Goal: Transaction & Acquisition: Purchase product/service

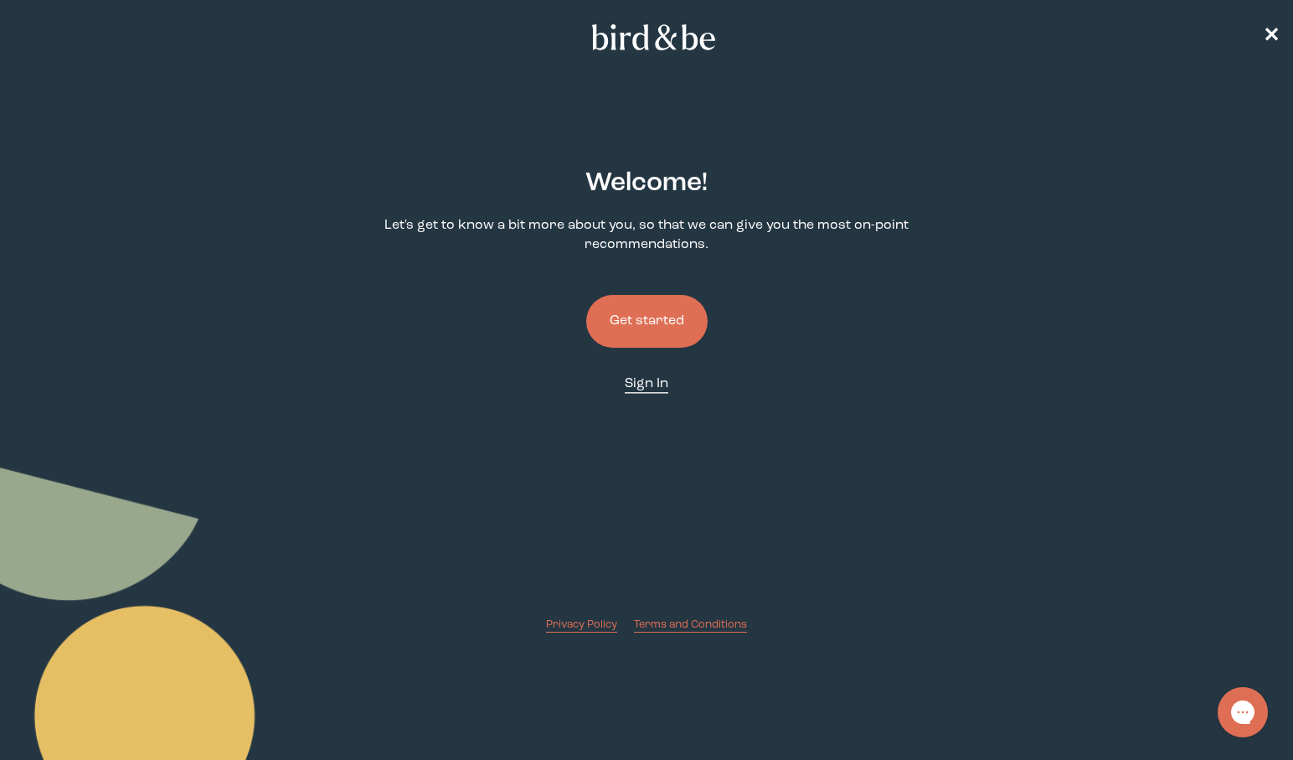
click at [646, 384] on span "Sign In" at bounding box center [647, 383] width 44 height 13
click at [642, 321] on button "Get started" at bounding box center [646, 321] width 121 height 53
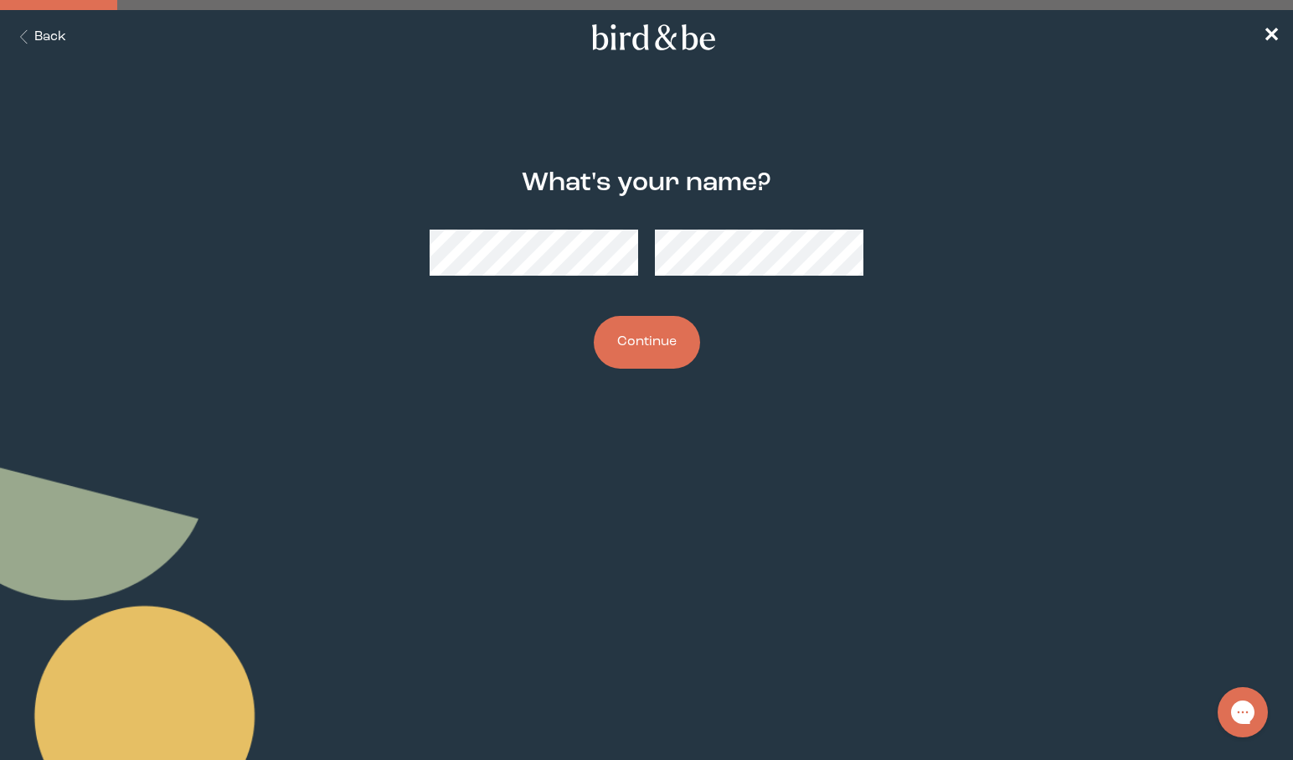
click at [643, 344] on button "Continue" at bounding box center [647, 342] width 106 height 53
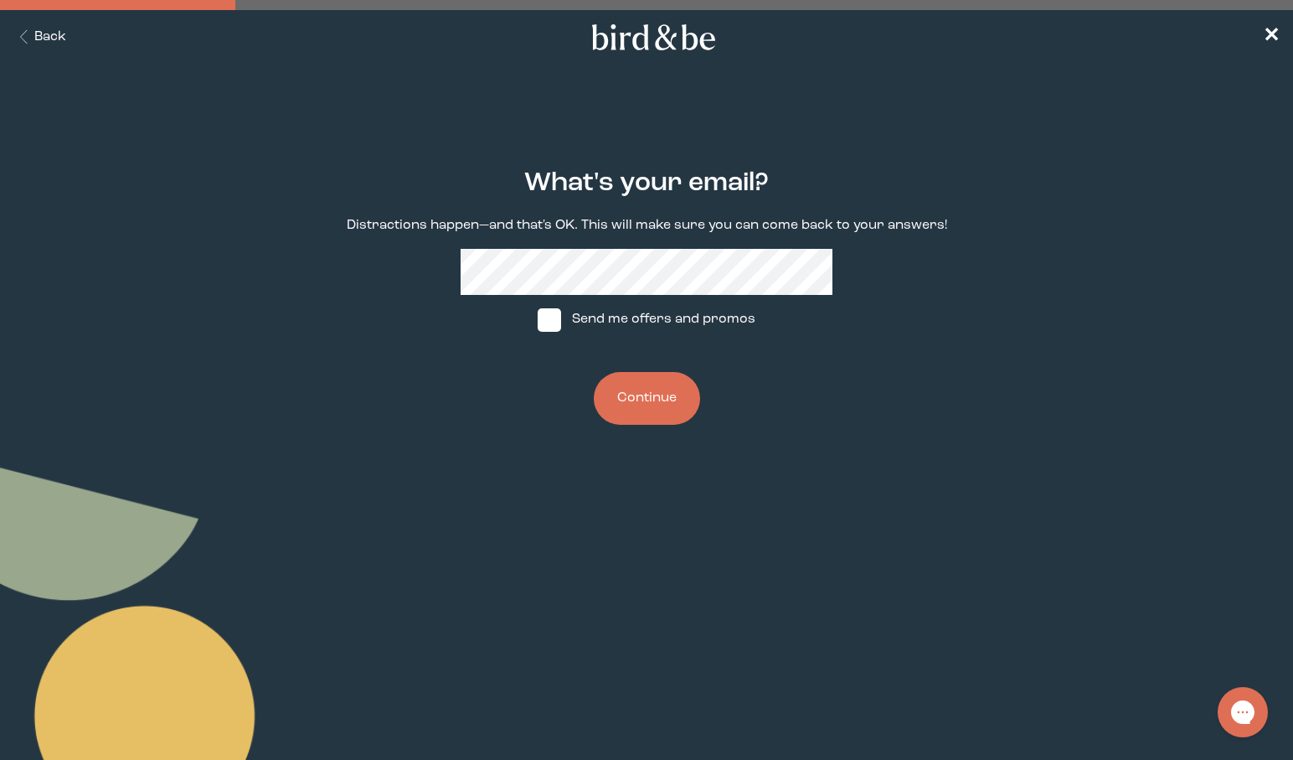
click at [647, 398] on button "Continue" at bounding box center [647, 398] width 106 height 53
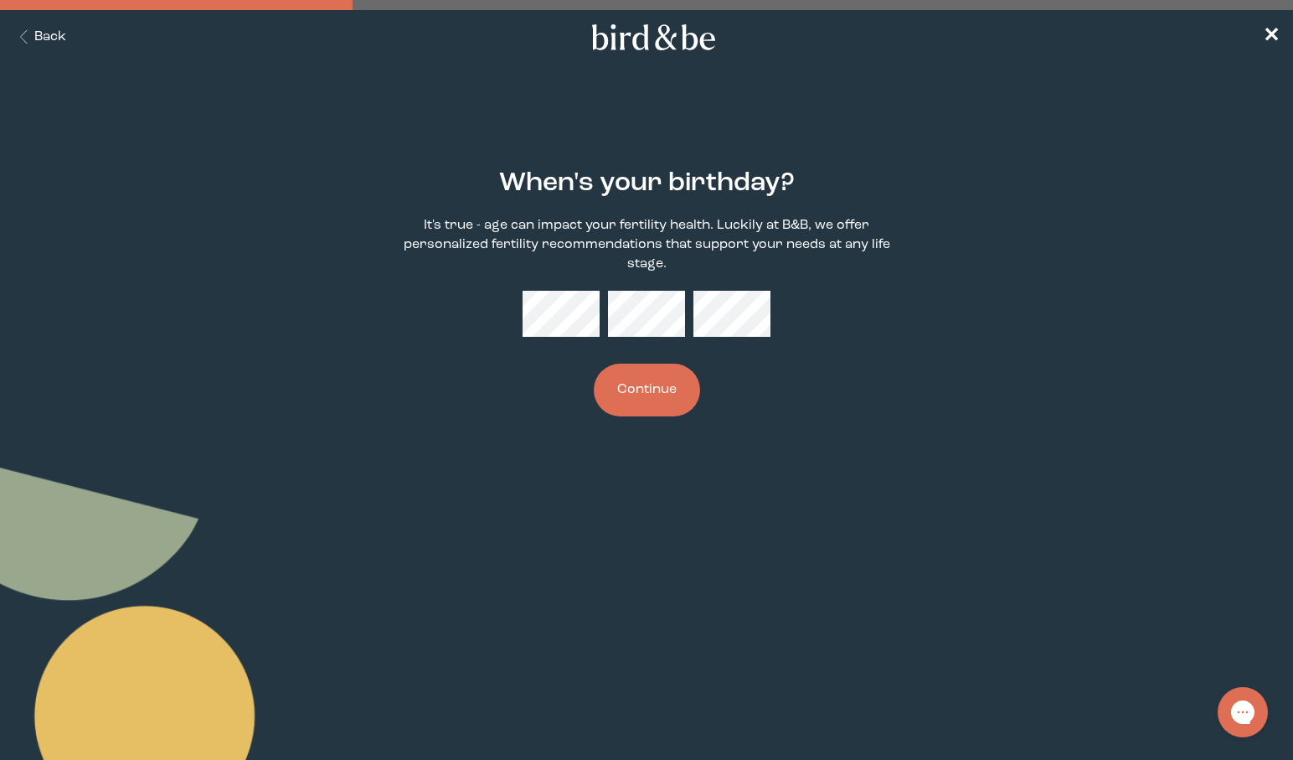
click at [644, 392] on button "Continue" at bounding box center [647, 389] width 106 height 53
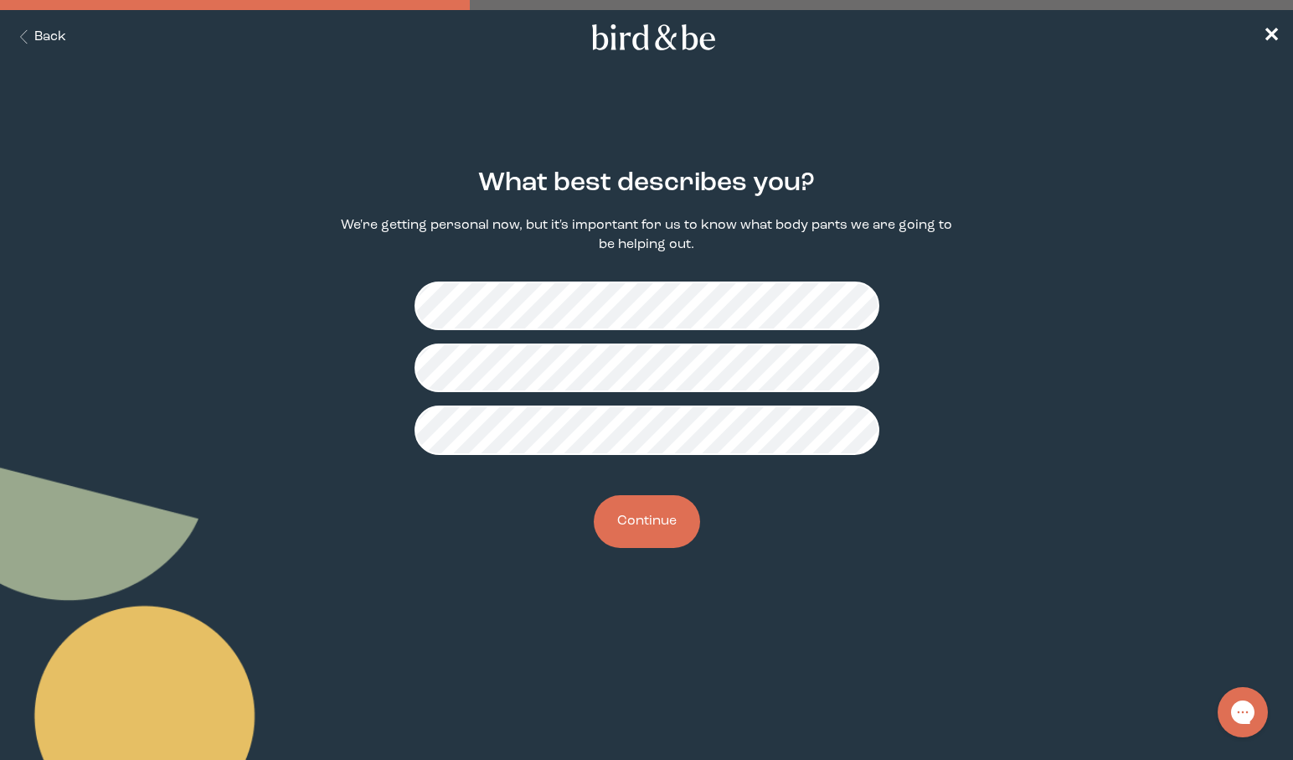
click at [635, 527] on button "Continue" at bounding box center [647, 521] width 106 height 53
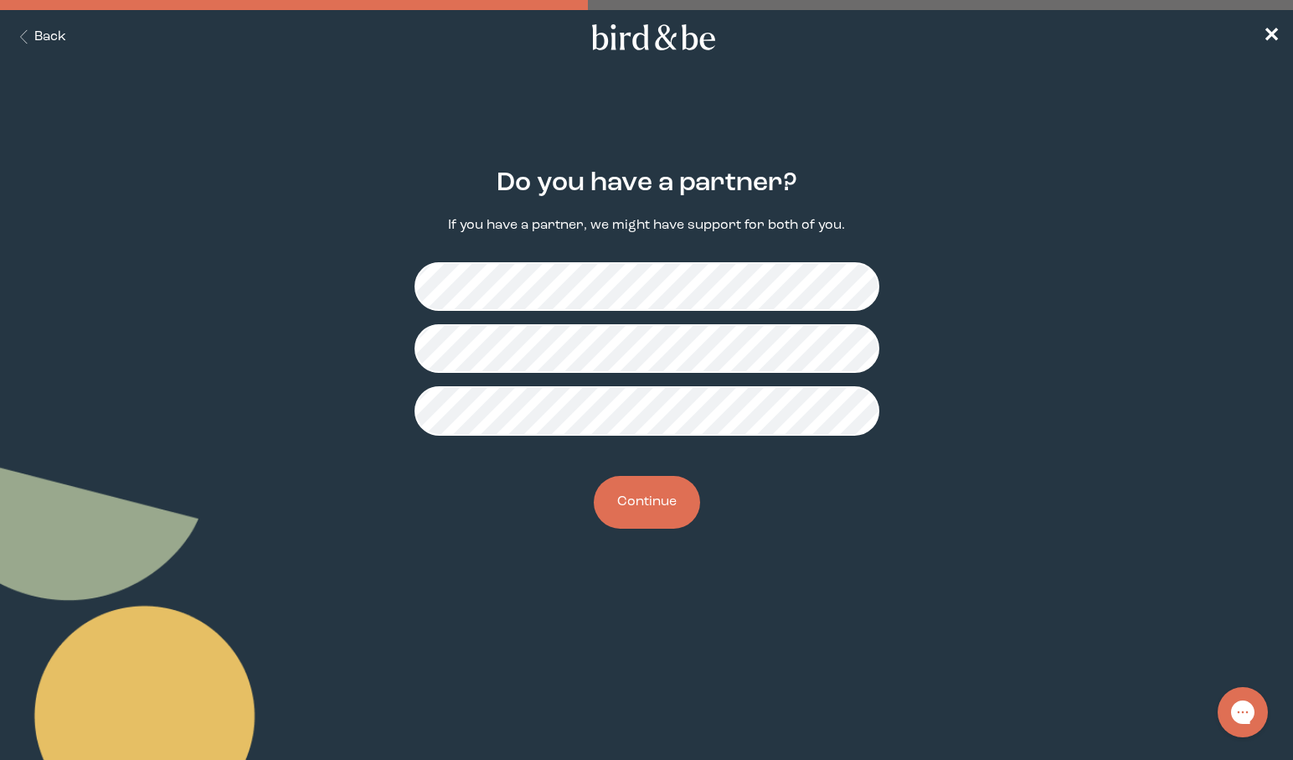
click at [664, 499] on button "Continue" at bounding box center [647, 502] width 106 height 53
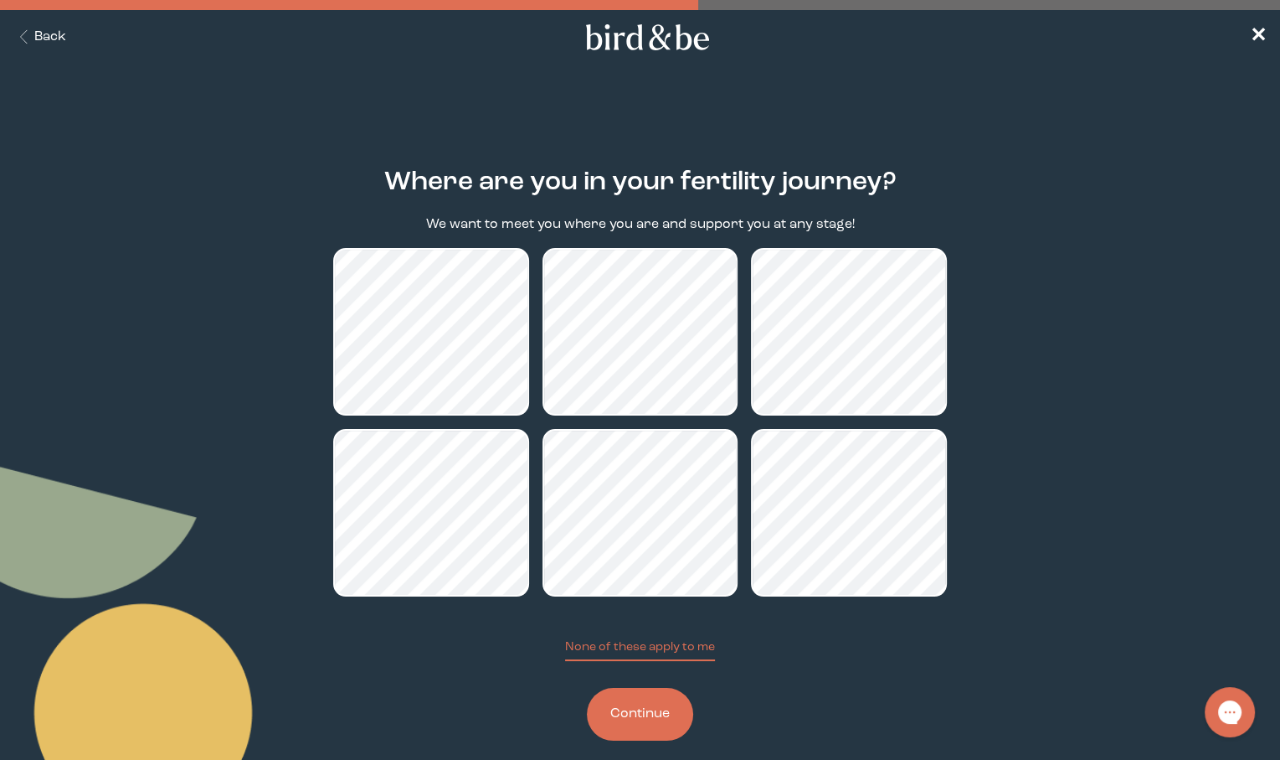
click at [640, 714] on button "Continue" at bounding box center [640, 714] width 106 height 53
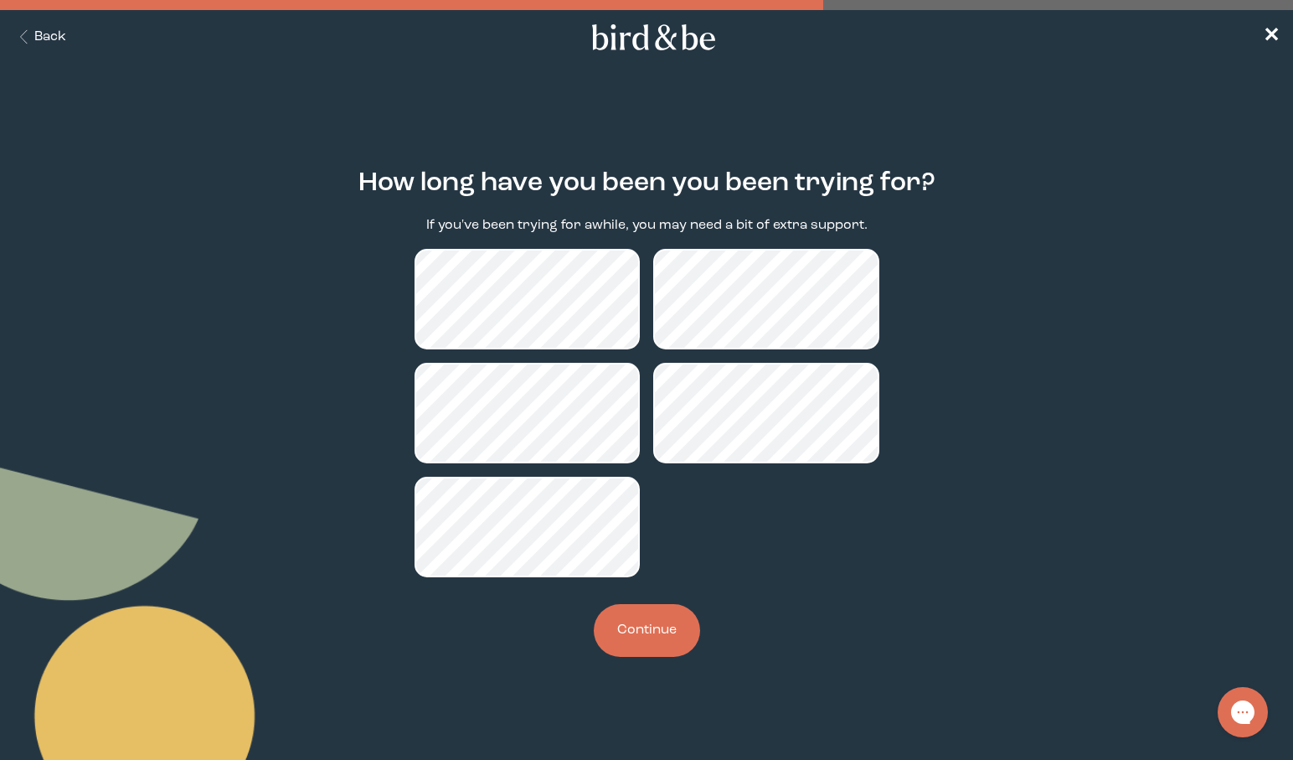
click at [631, 626] on button "Continue" at bounding box center [647, 630] width 106 height 53
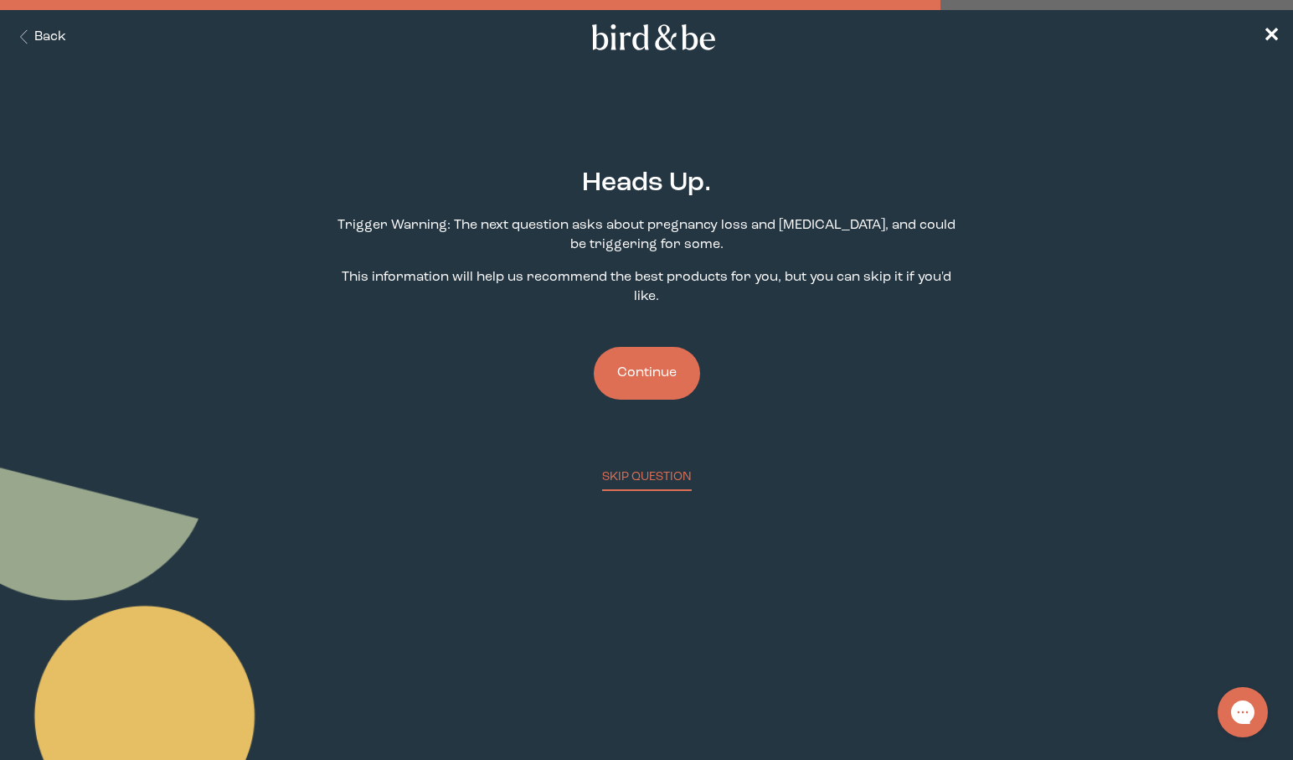
click at [640, 373] on button "Continue" at bounding box center [647, 373] width 106 height 53
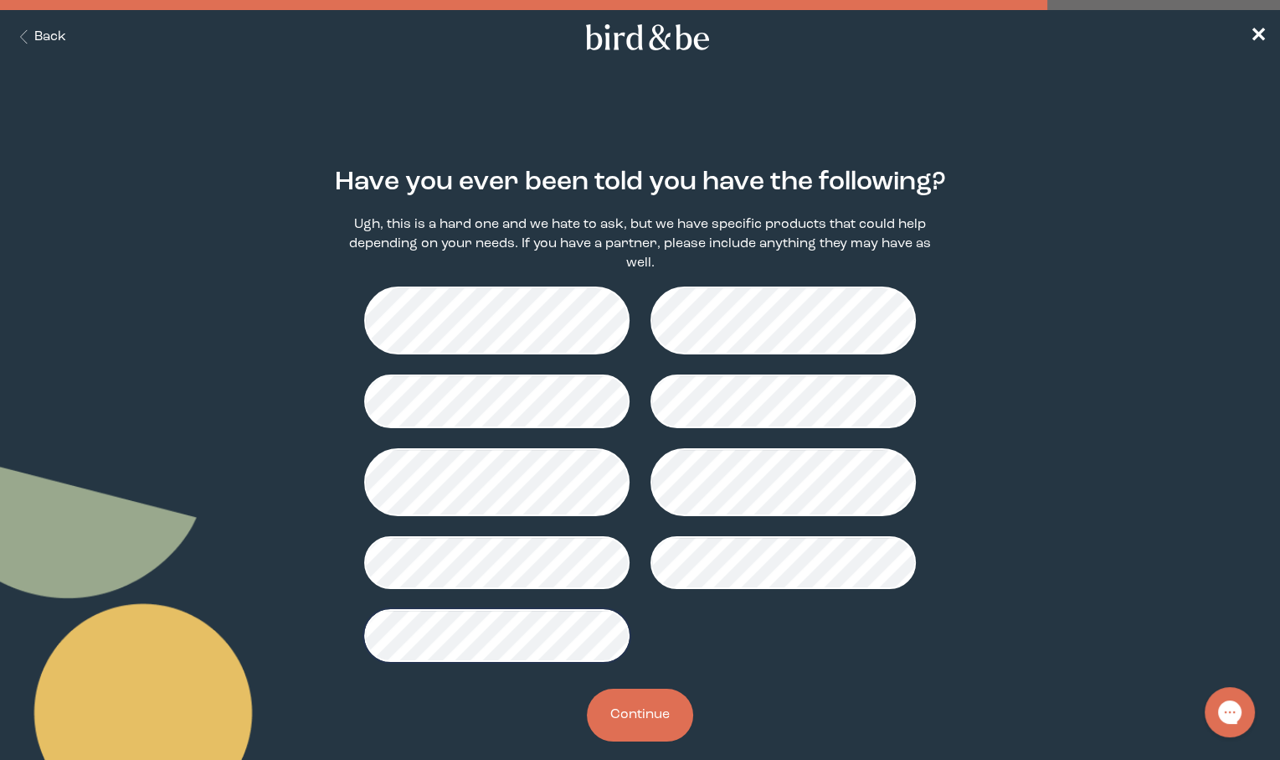
click at [647, 735] on button "Continue" at bounding box center [640, 714] width 106 height 53
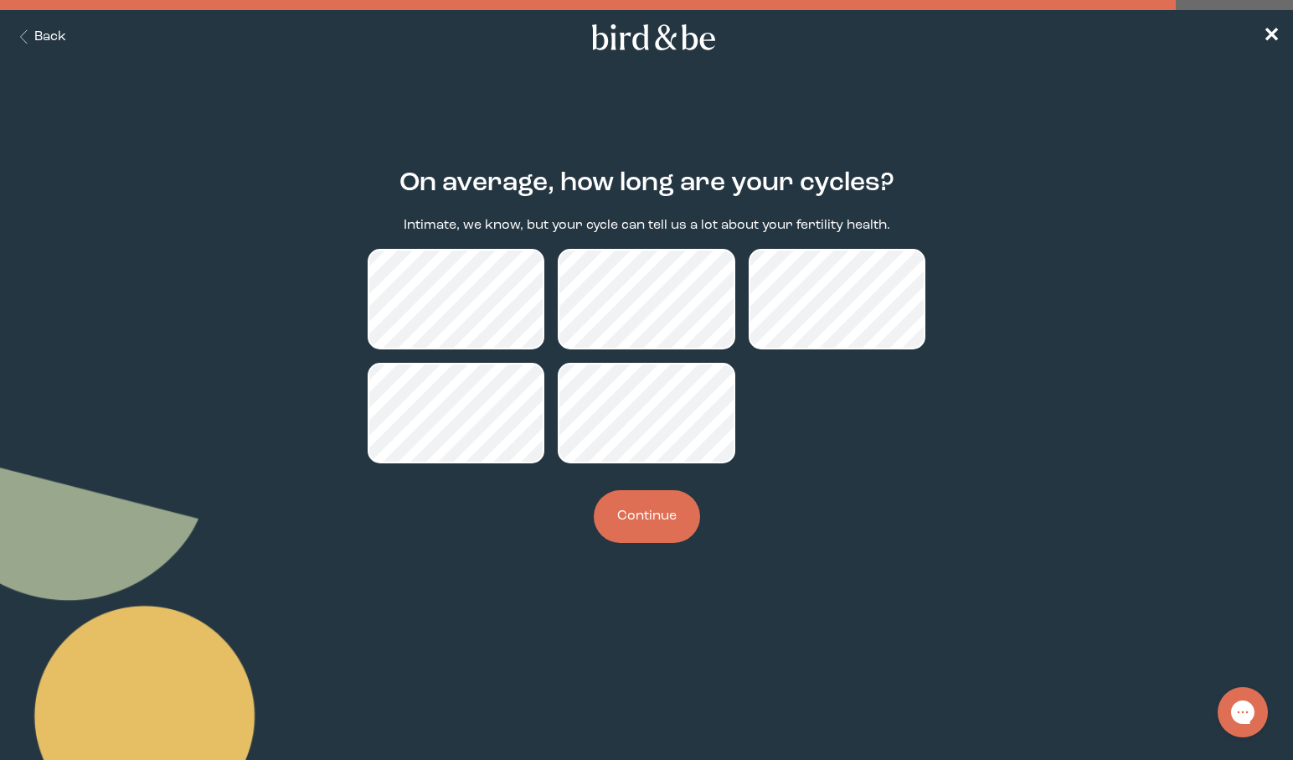
click at [650, 518] on button "Continue" at bounding box center [647, 516] width 106 height 53
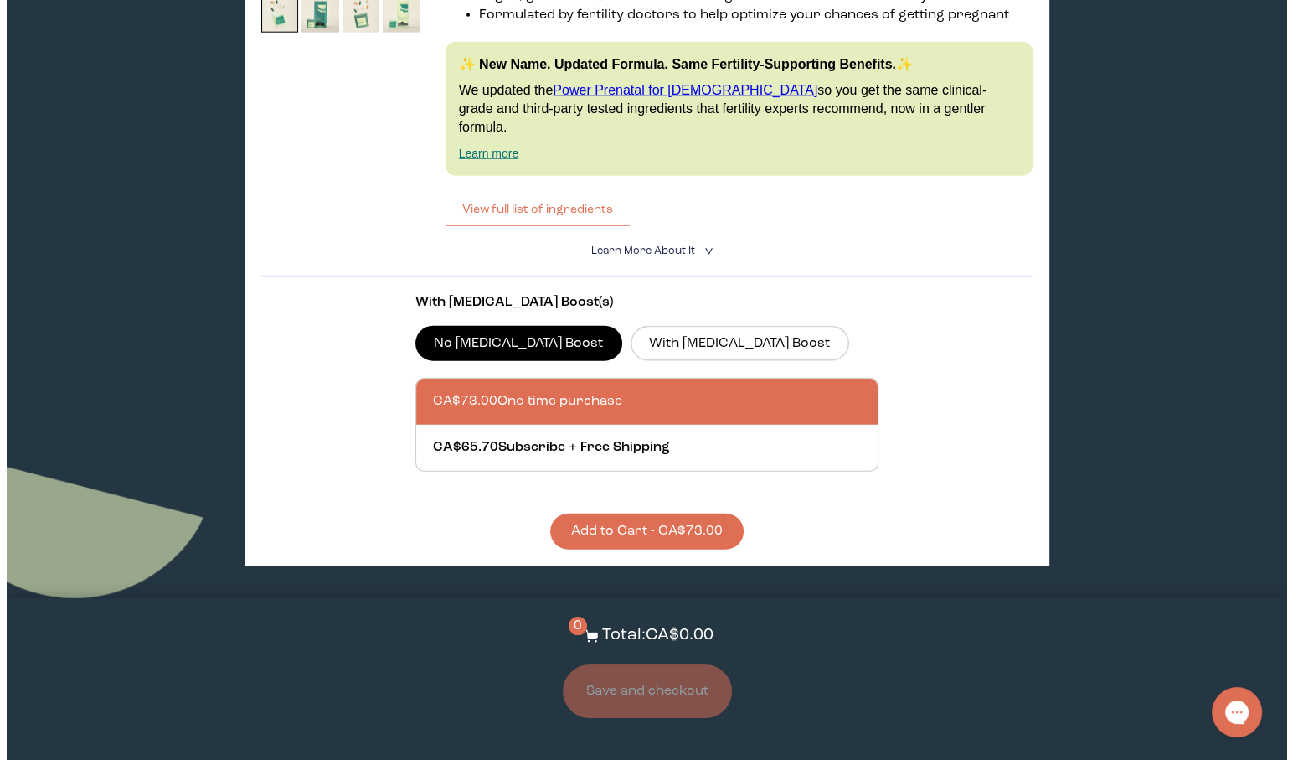
scroll to position [4305, 0]
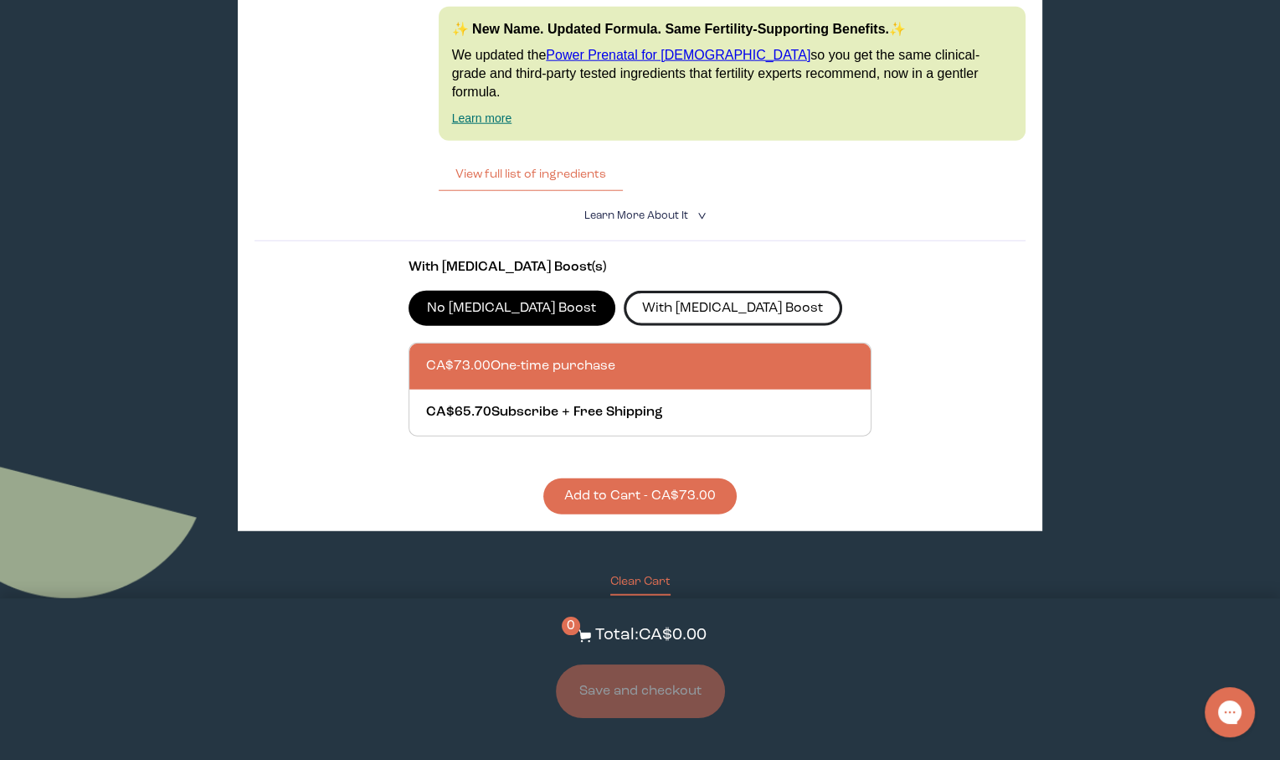
click at [633, 316] on label "With [MEDICAL_DATA] Boost" at bounding box center [733, 308] width 219 height 35
click at [0, 0] on input "With [MEDICAL_DATA] Boost" at bounding box center [0, 0] width 0 height 0
click at [569, 175] on button "View full list of ingredients" at bounding box center [531, 173] width 184 height 33
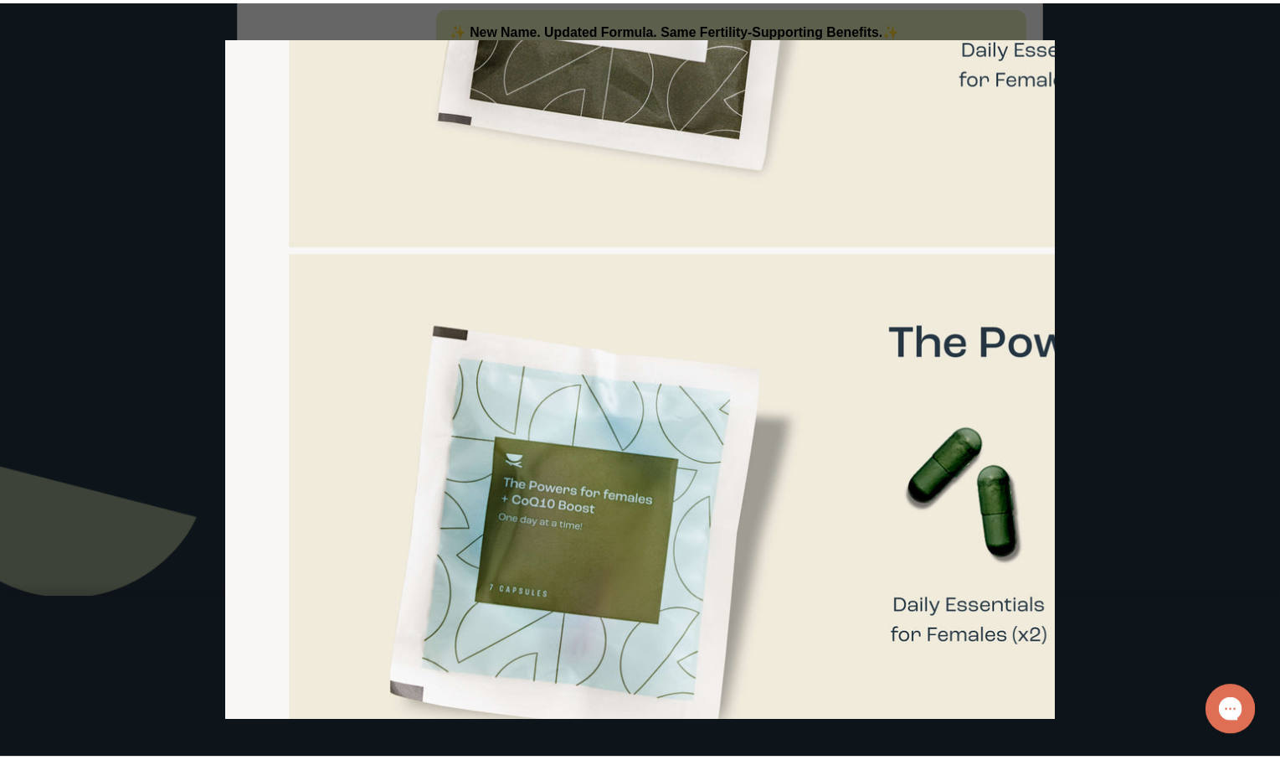
scroll to position [0, 0]
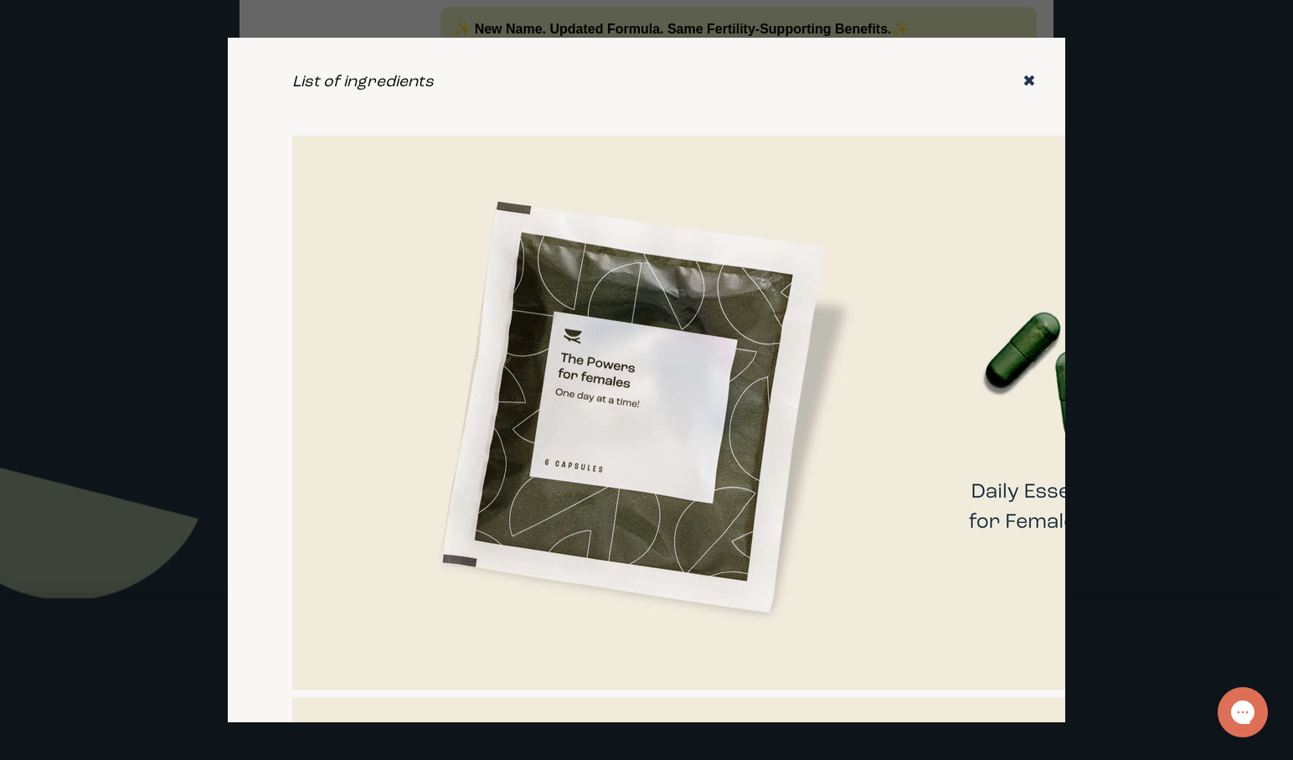
click at [1023, 81] on icon "✖" at bounding box center [1029, 82] width 13 height 17
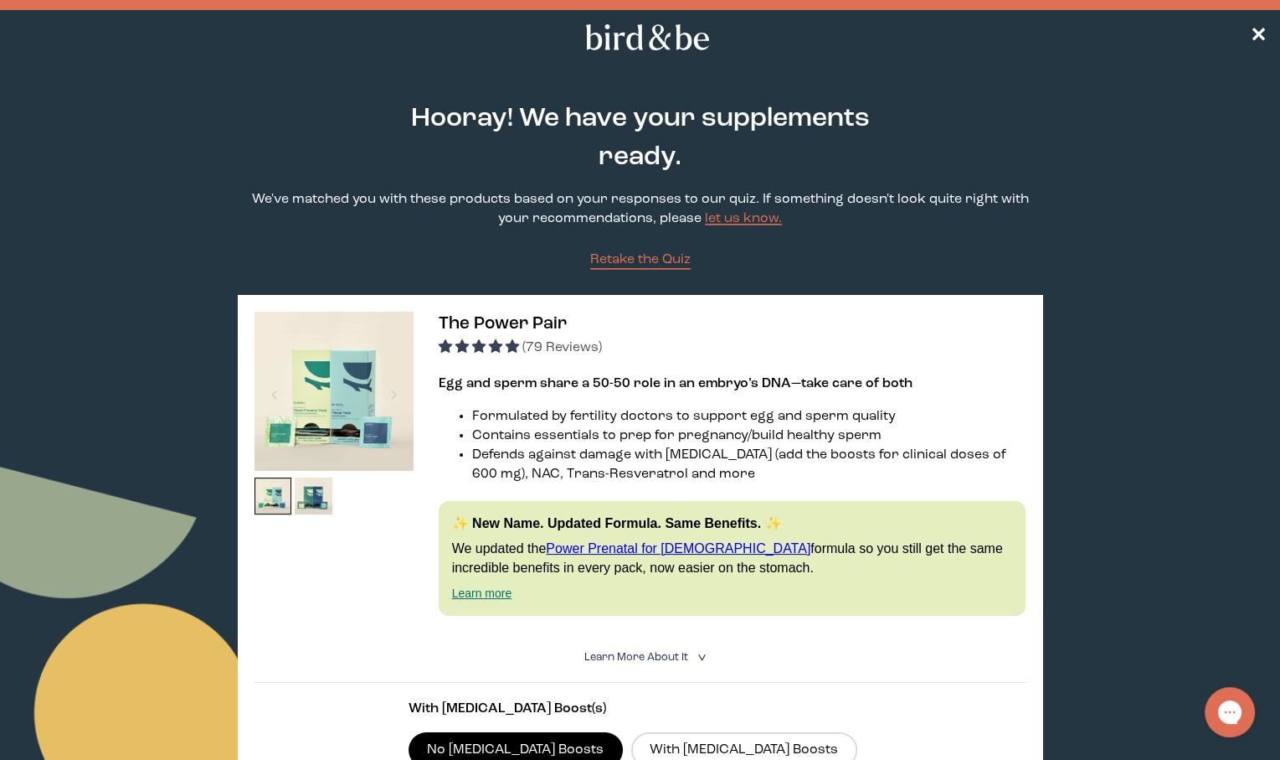
click at [342, 427] on img at bounding box center [334, 391] width 159 height 159
click at [269, 498] on img at bounding box center [274, 496] width 38 height 38
click at [317, 498] on img at bounding box center [314, 496] width 38 height 38
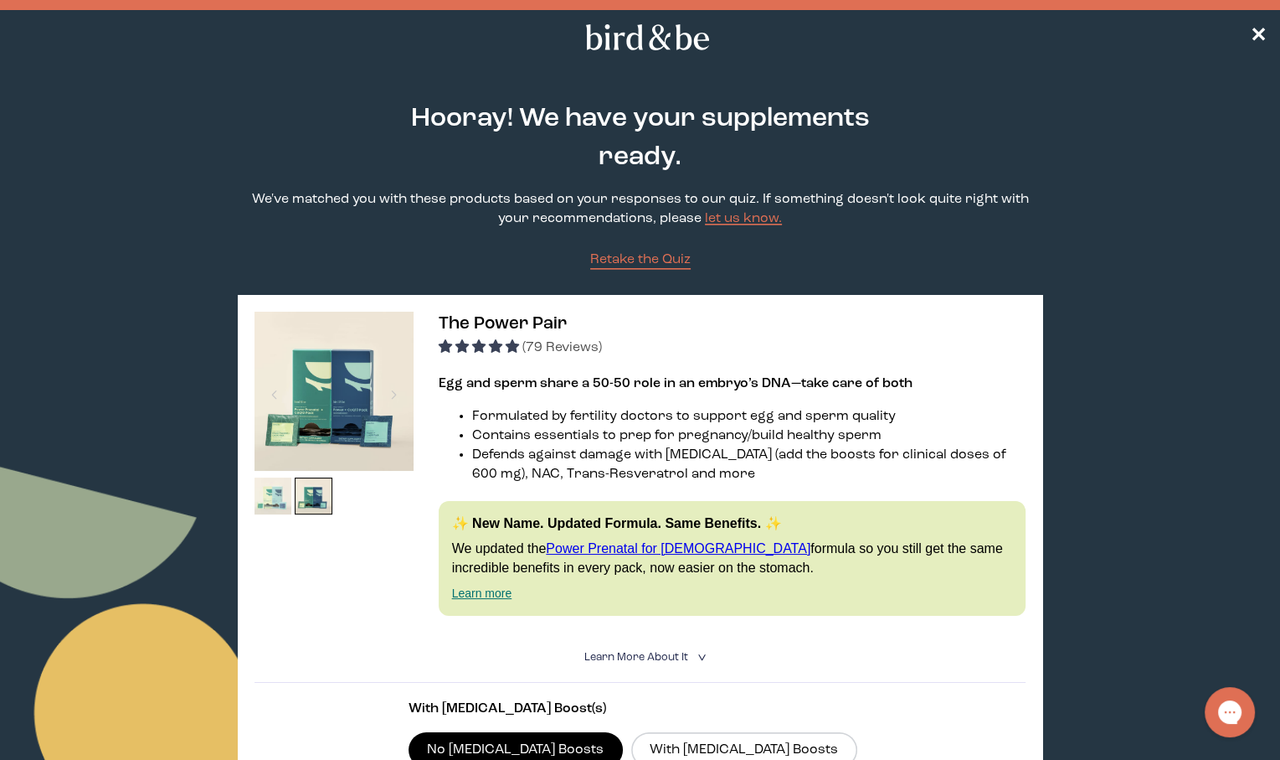
click at [275, 498] on img at bounding box center [274, 496] width 38 height 38
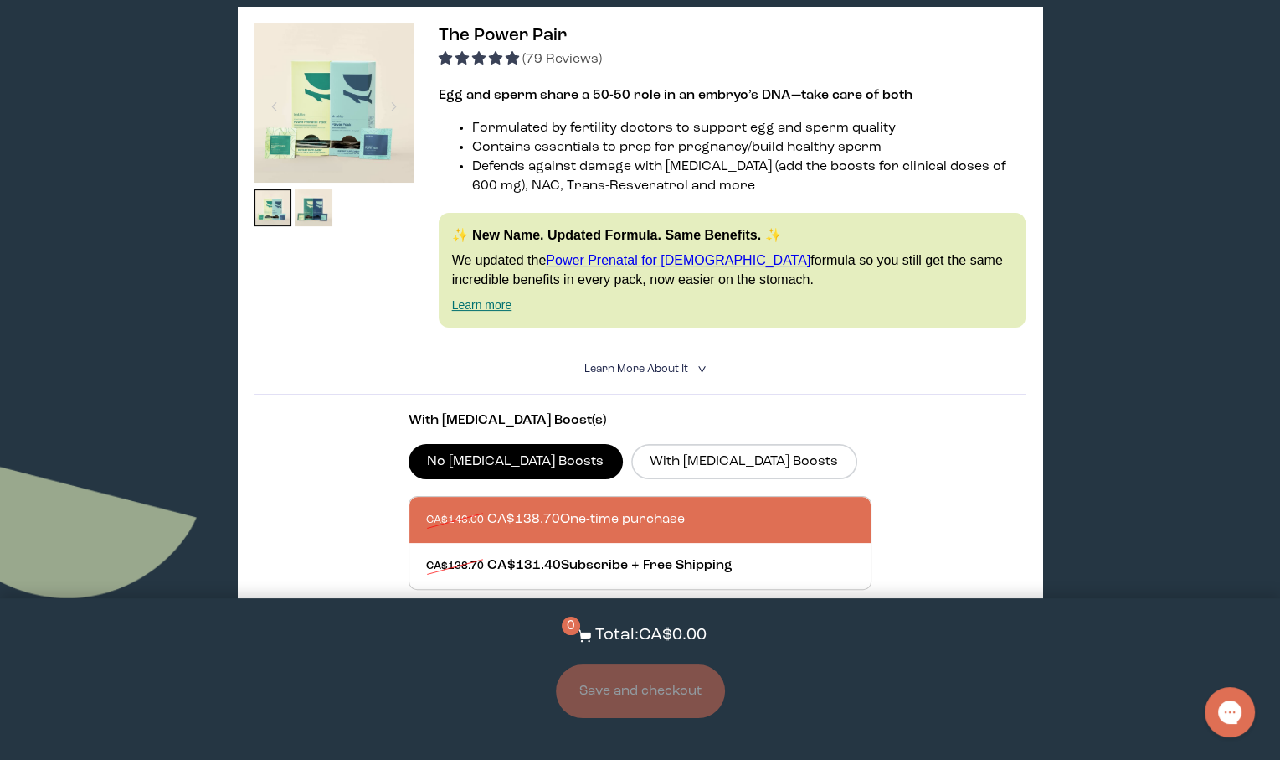
scroll to position [316, 0]
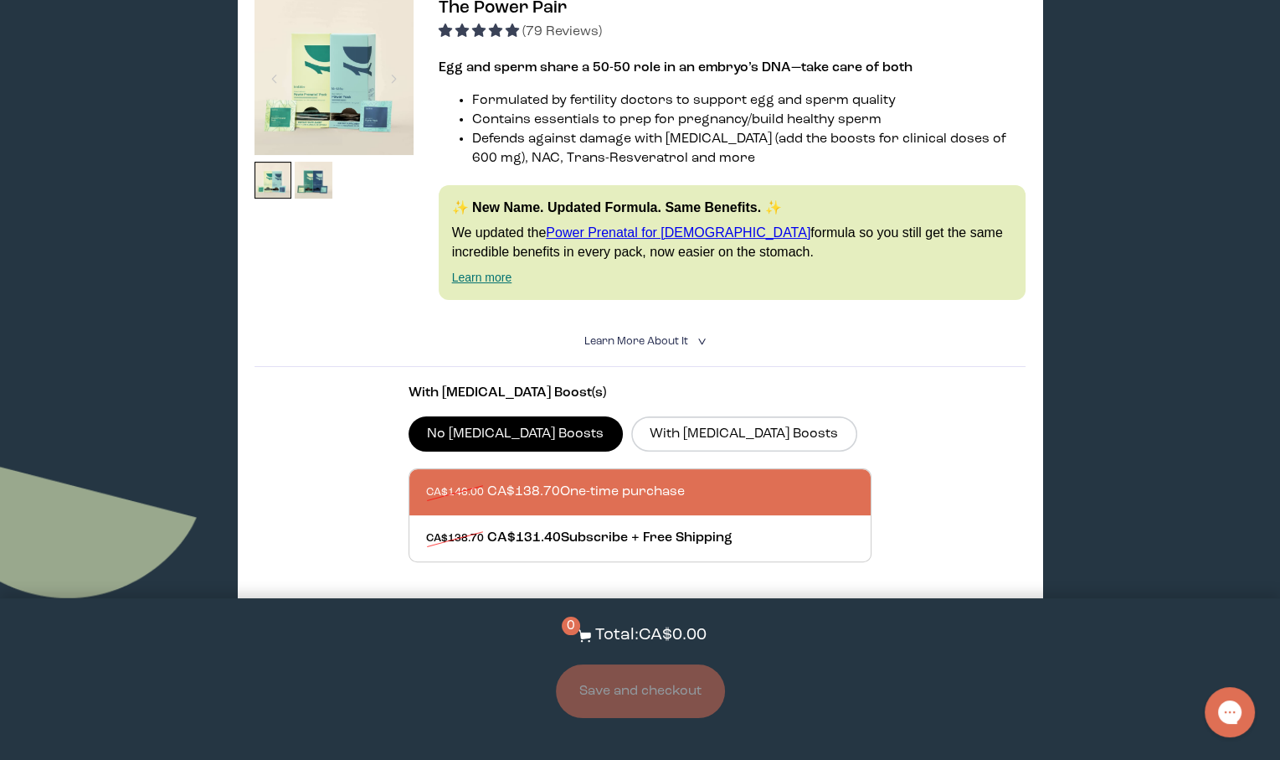
click at [640, 339] on span "Learn More About it" at bounding box center [637, 341] width 104 height 11
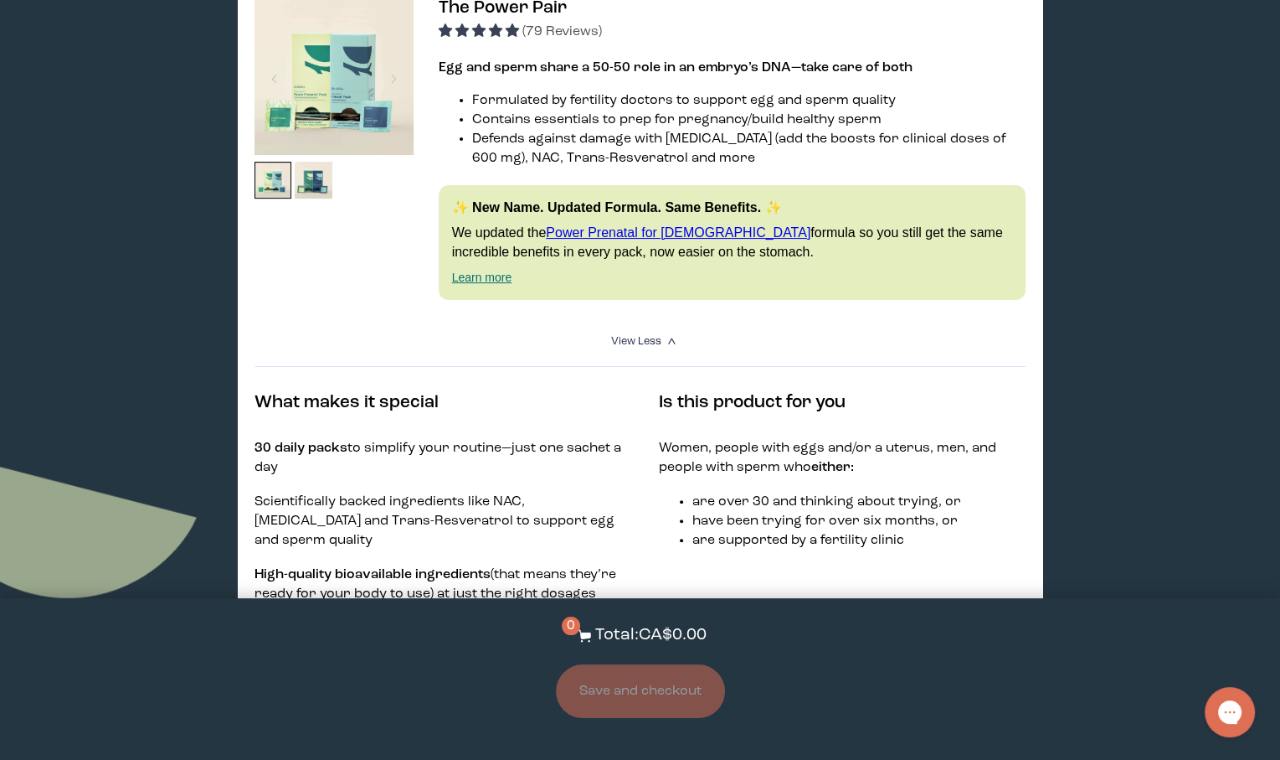
scroll to position [707, 0]
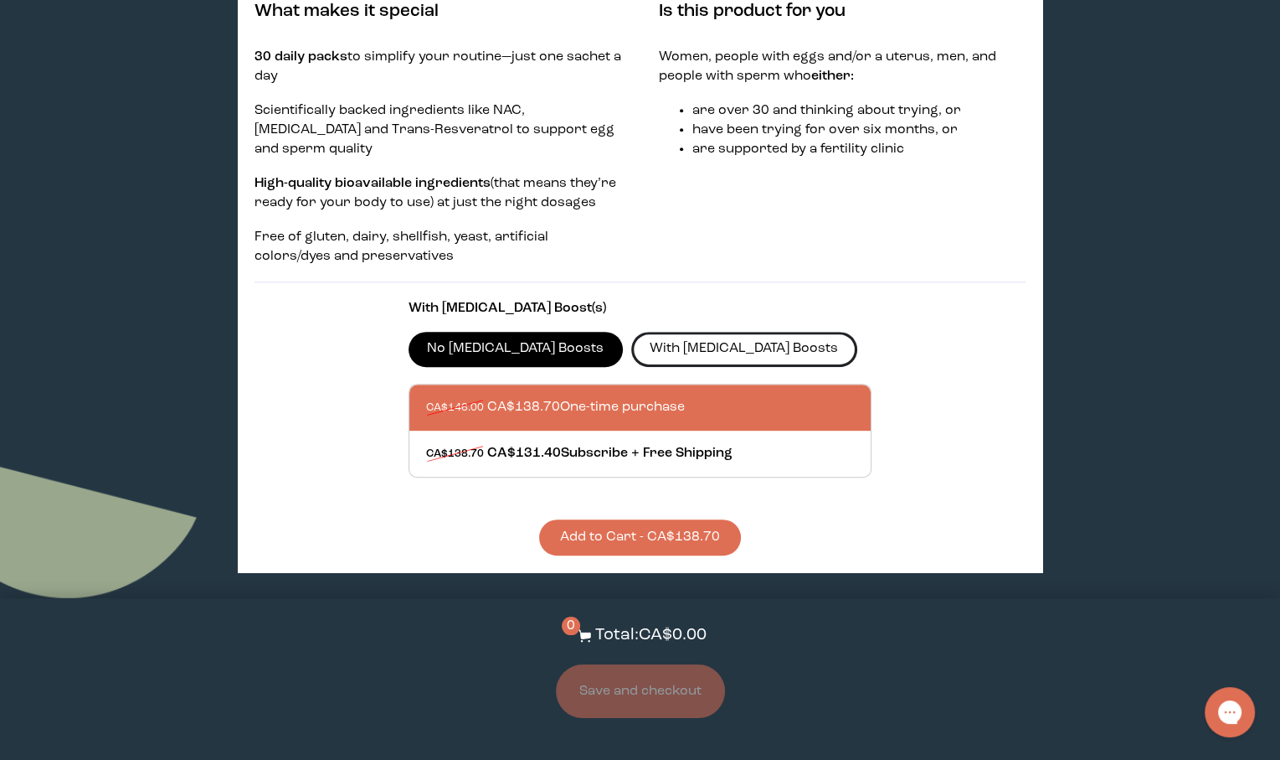
click at [653, 332] on label "With [MEDICAL_DATA] Boosts" at bounding box center [744, 349] width 226 height 35
click at [0, 0] on input "With [MEDICAL_DATA] Boosts" at bounding box center [0, 0] width 0 height 0
click at [452, 332] on label "No [MEDICAL_DATA] Boosts" at bounding box center [516, 349] width 214 height 35
click at [0, 0] on input "No [MEDICAL_DATA] Boosts" at bounding box center [0, 0] width 0 height 0
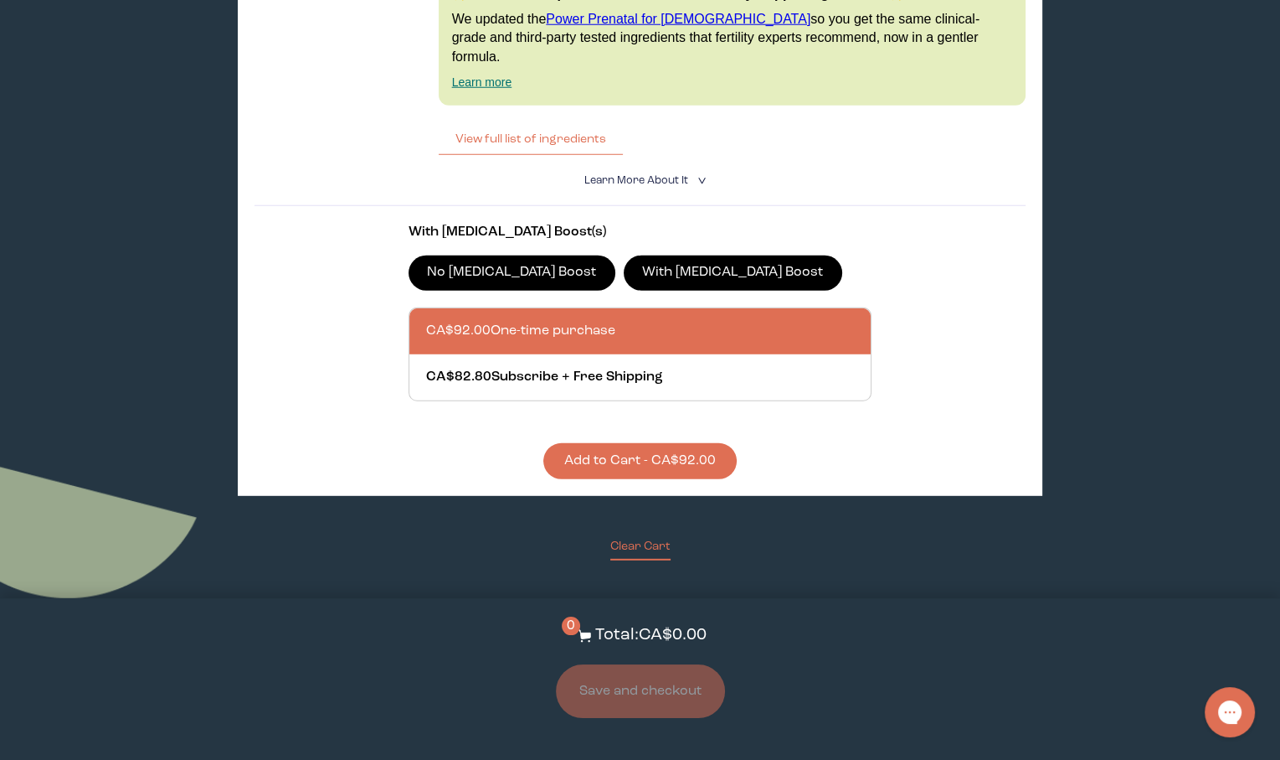
scroll to position [4670, 0]
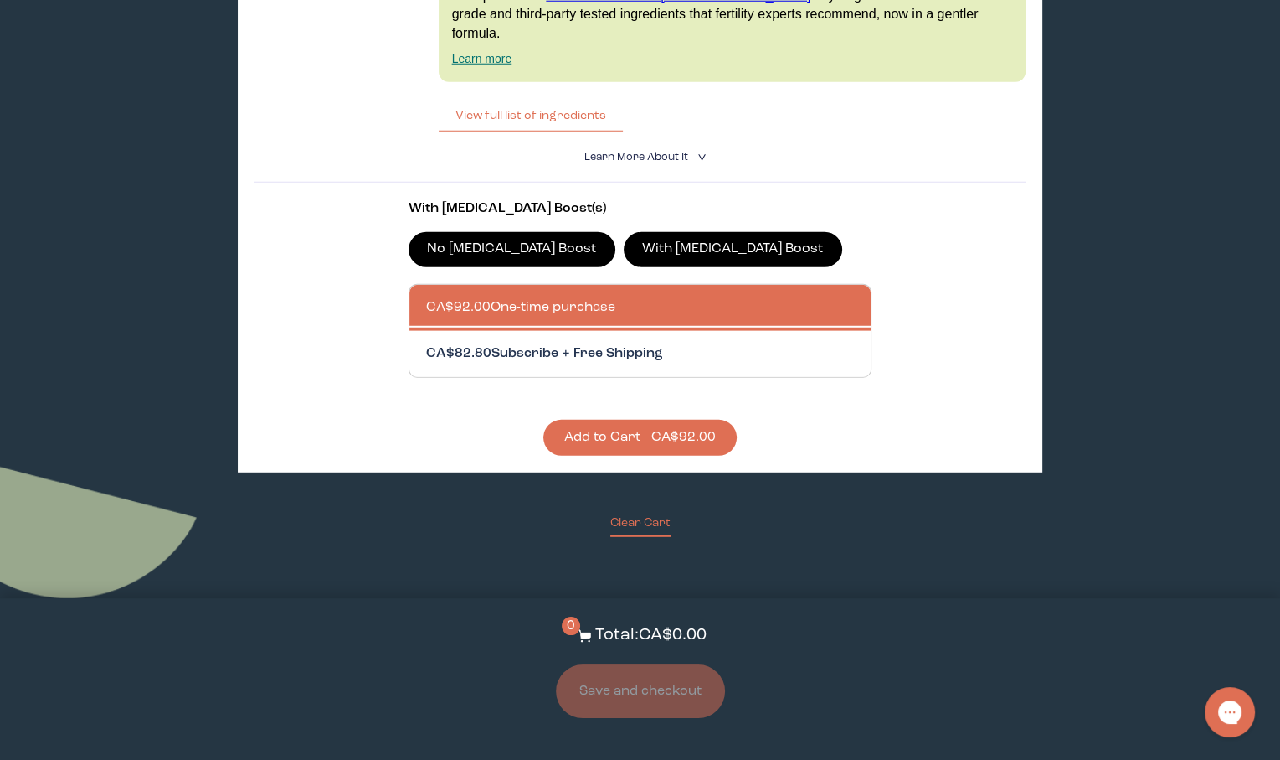
click at [594, 335] on div at bounding box center [656, 354] width 461 height 46
click at [426, 343] on input "CA$82.80 Subscribe + Free Shipping" at bounding box center [425, 343] width 1 height 1
radio input "true"
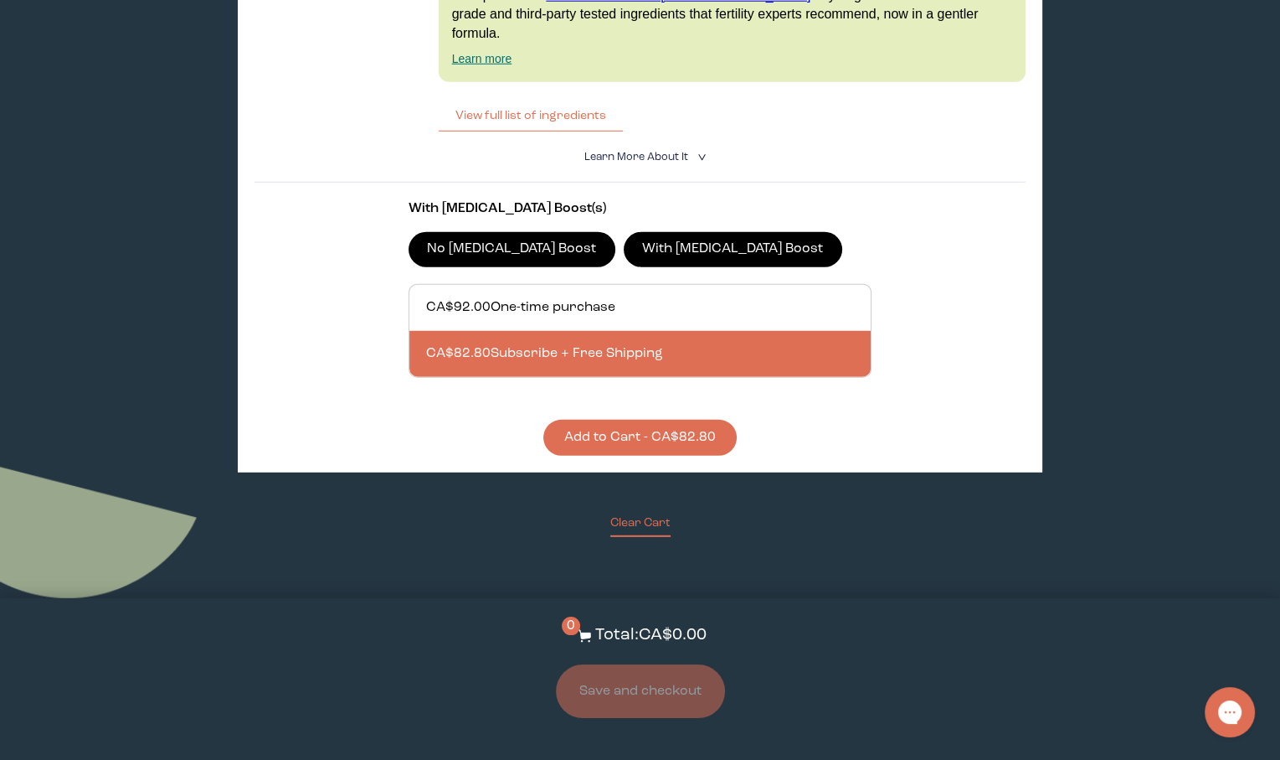
click at [649, 421] on button "Add to Cart - CA$82.80" at bounding box center [640, 438] width 193 height 36
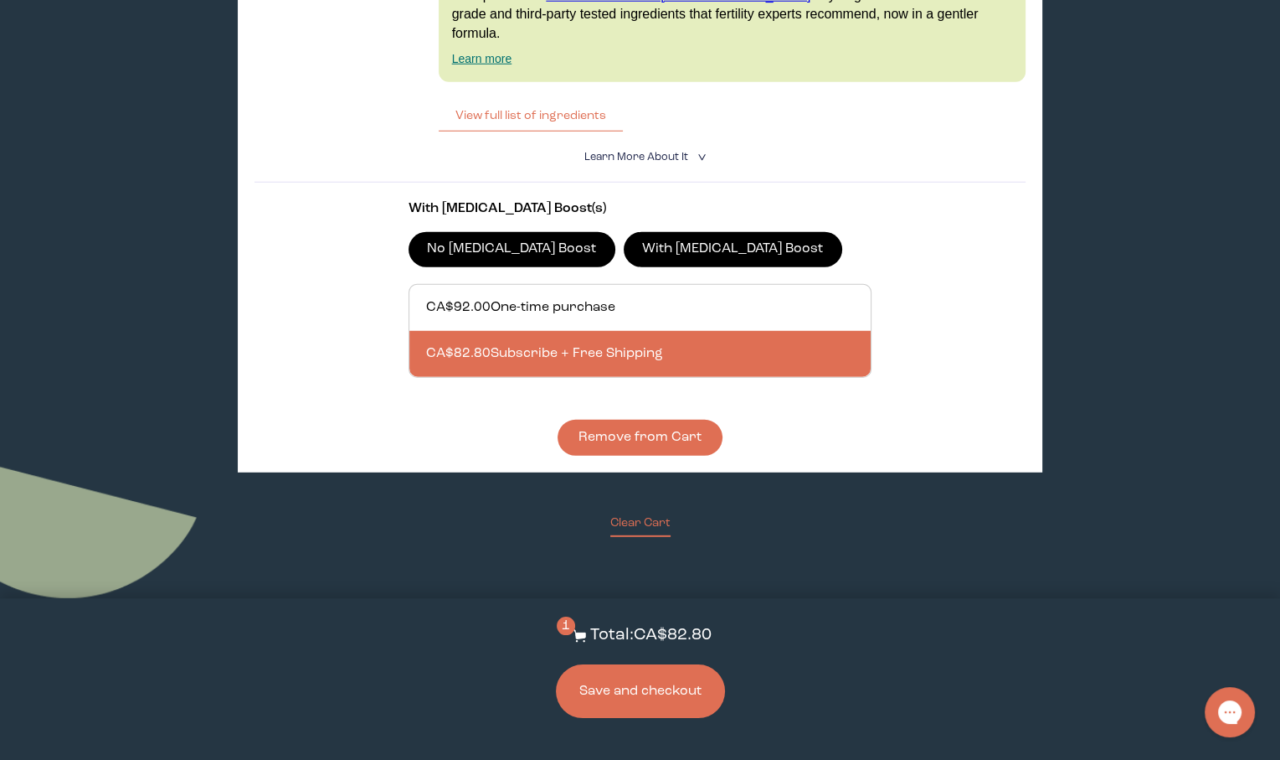
click at [639, 689] on button "Save and checkout" at bounding box center [640, 691] width 169 height 54
